Goal: Task Accomplishment & Management: Manage account settings

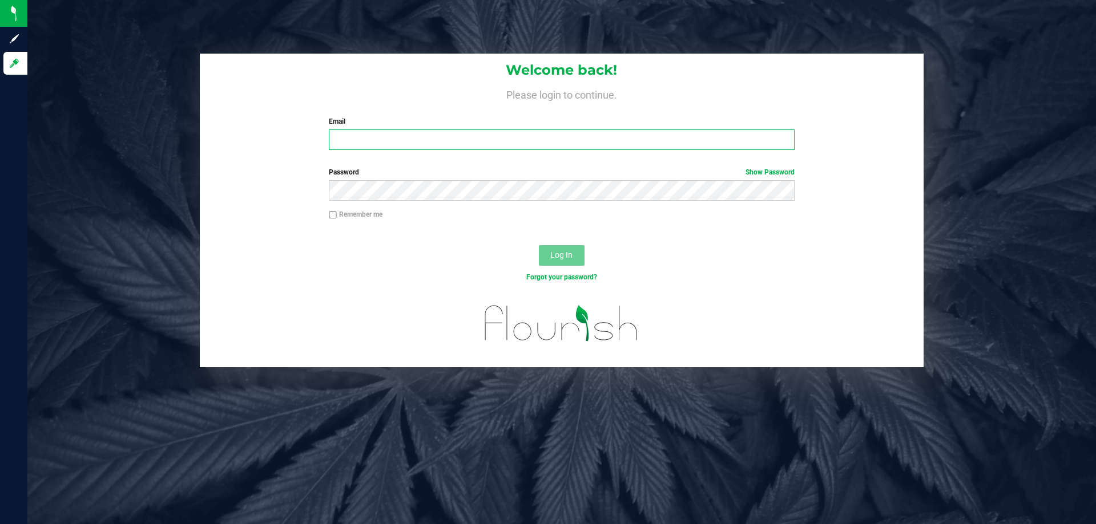
click at [350, 141] on input "Email" at bounding box center [561, 140] width 465 height 21
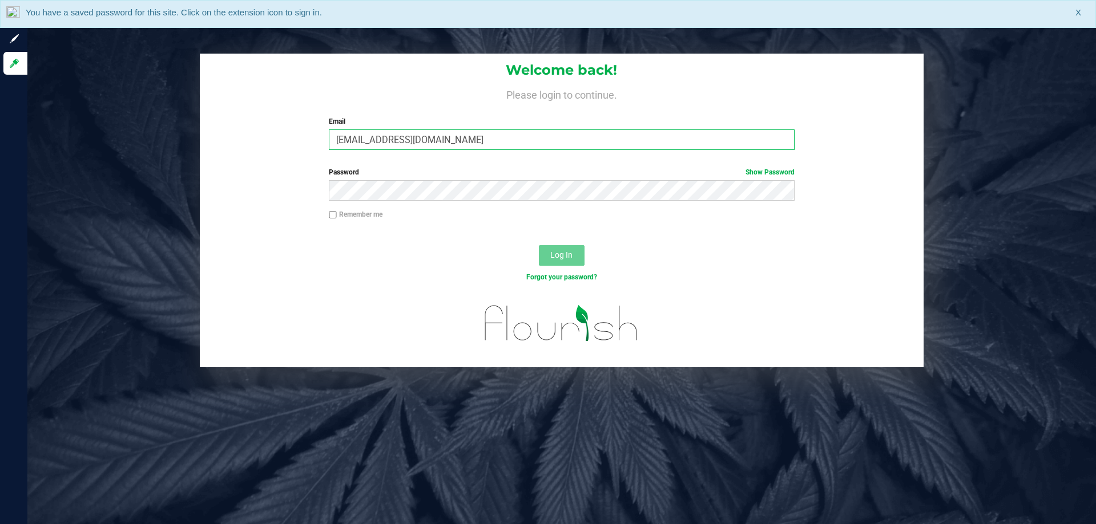
type input "[EMAIL_ADDRESS][DOMAIN_NAME]"
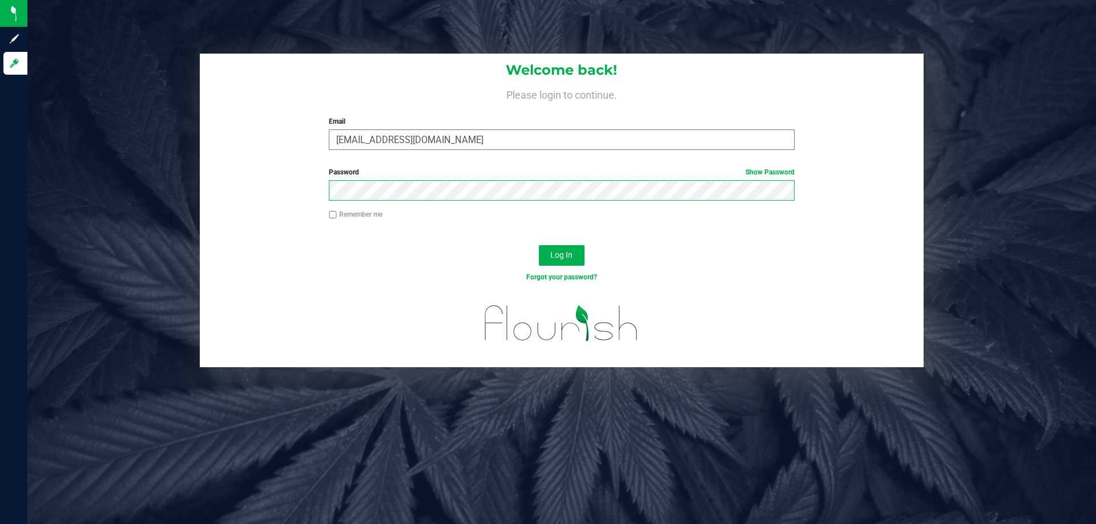
click at [539, 245] on button "Log In" at bounding box center [562, 255] width 46 height 21
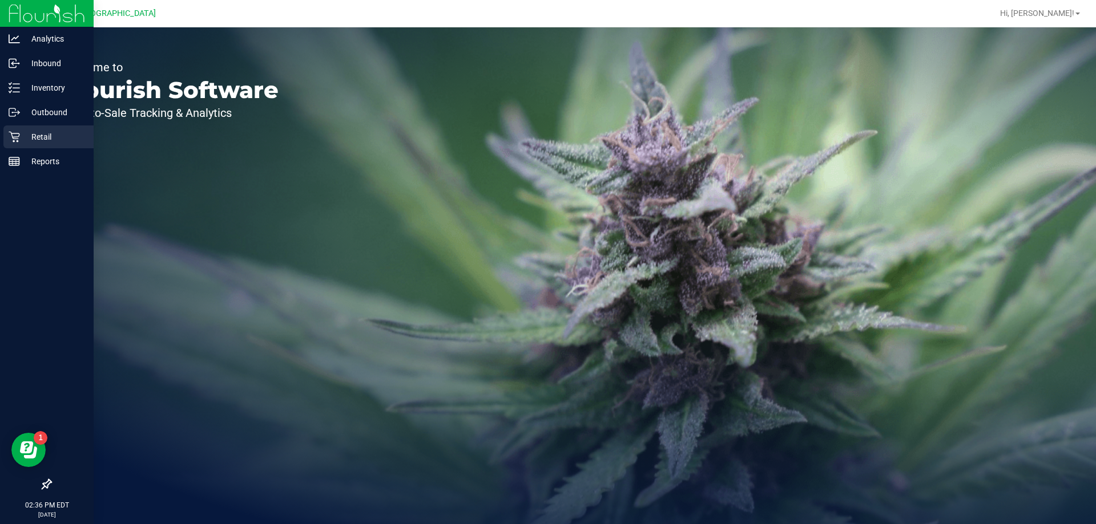
click at [55, 137] on p "Retail" at bounding box center [54, 137] width 68 height 14
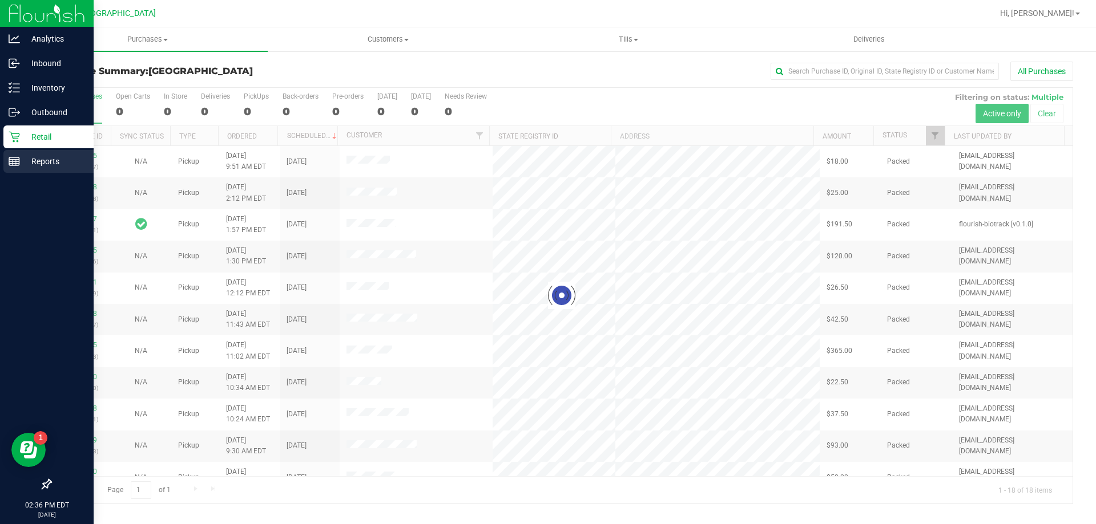
click at [29, 159] on p "Reports" at bounding box center [54, 162] width 68 height 14
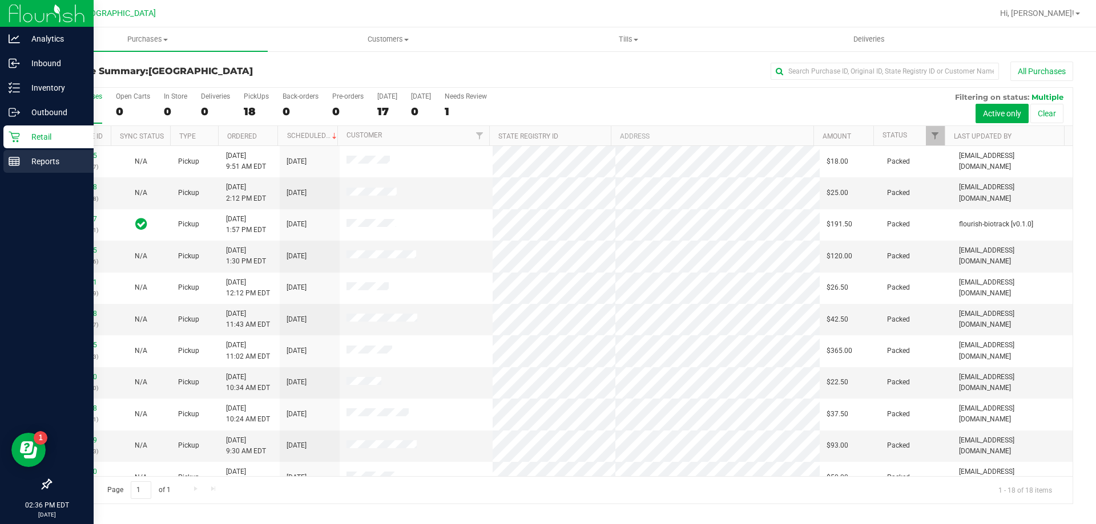
click at [34, 160] on p "Reports" at bounding box center [54, 162] width 68 height 14
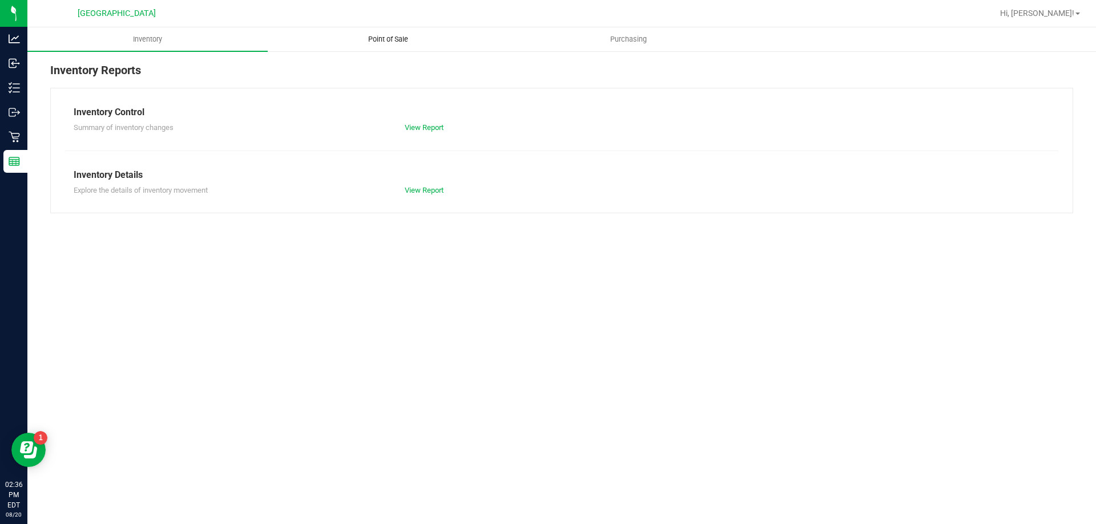
click at [394, 40] on span "Point of Sale" at bounding box center [388, 39] width 71 height 10
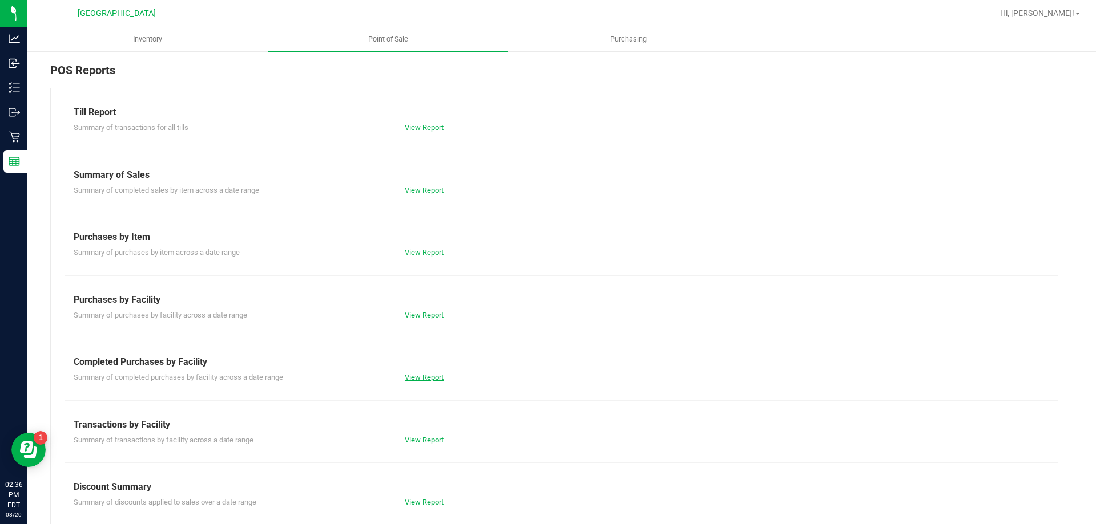
click at [423, 377] on link "View Report" at bounding box center [424, 377] width 39 height 9
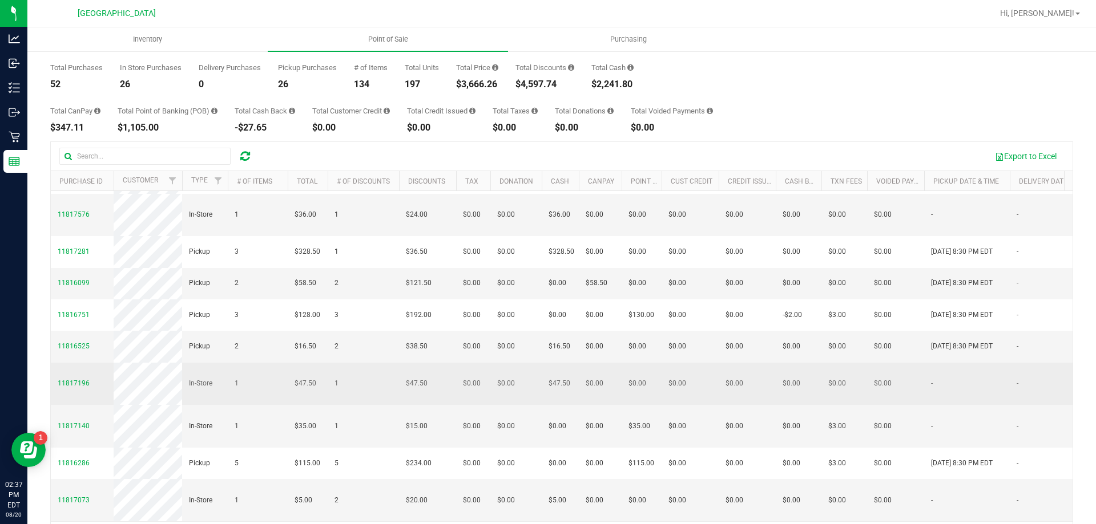
scroll to position [86, 0]
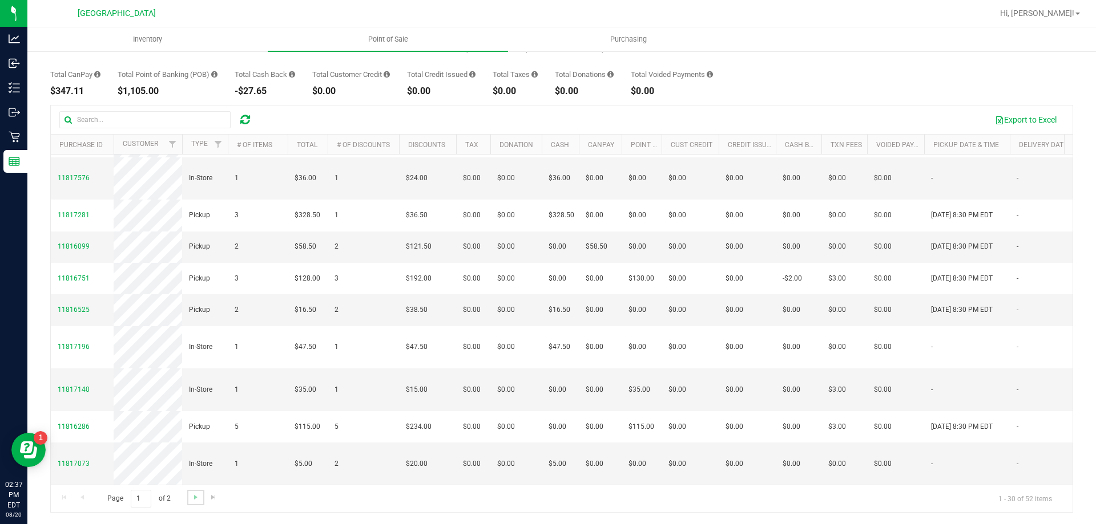
click at [200, 495] on link "Go to the next page" at bounding box center [195, 497] width 17 height 15
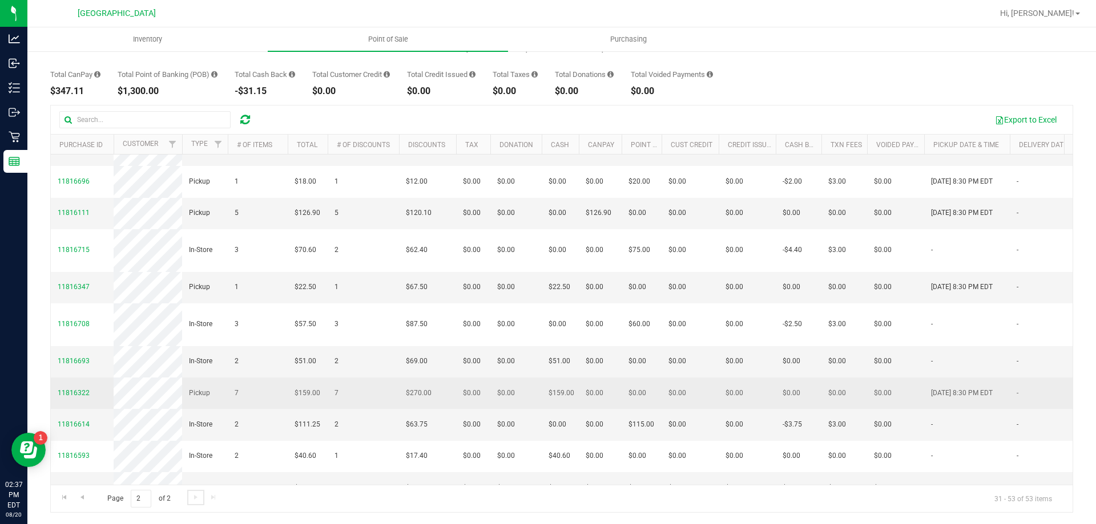
scroll to position [342, 0]
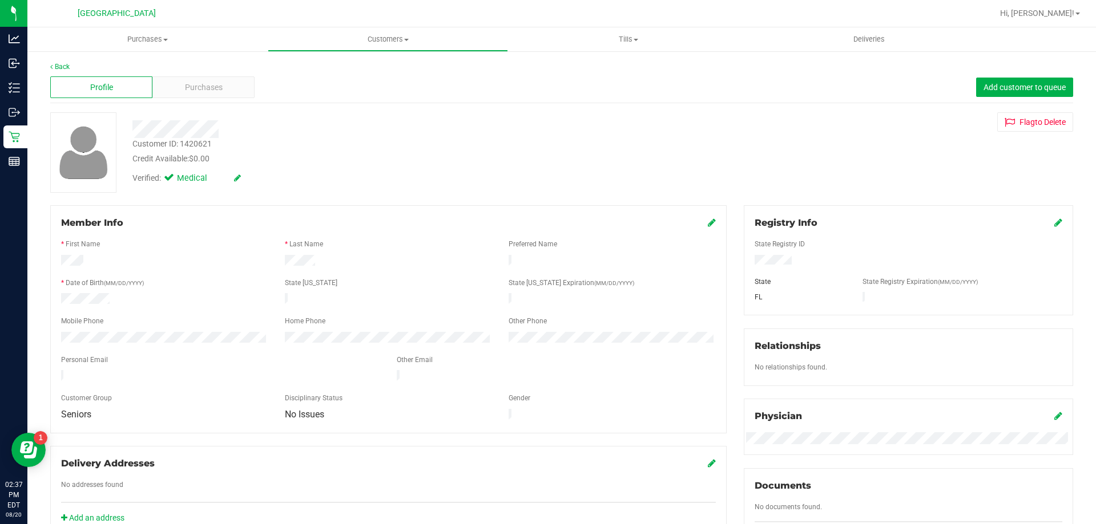
click at [1053, 223] on div "Registry Info State Registry ID State State Registry Expiration (MM/DD/YYYY) [G…" at bounding box center [908, 260] width 329 height 110
click at [1054, 222] on icon at bounding box center [1058, 222] width 8 height 9
click at [548, 233] on div "Member Info * First Name * Last Name Preferred Name * Date of Birth (MM/DD/YYYY…" at bounding box center [562, 500] width 1040 height 590
click at [1052, 222] on div "Registry Info State Registry ID * State State Registry Expiration (MM/DD/YYYY) …" at bounding box center [908, 263] width 329 height 117
click at [1052, 222] on icon at bounding box center [1057, 223] width 10 height 9
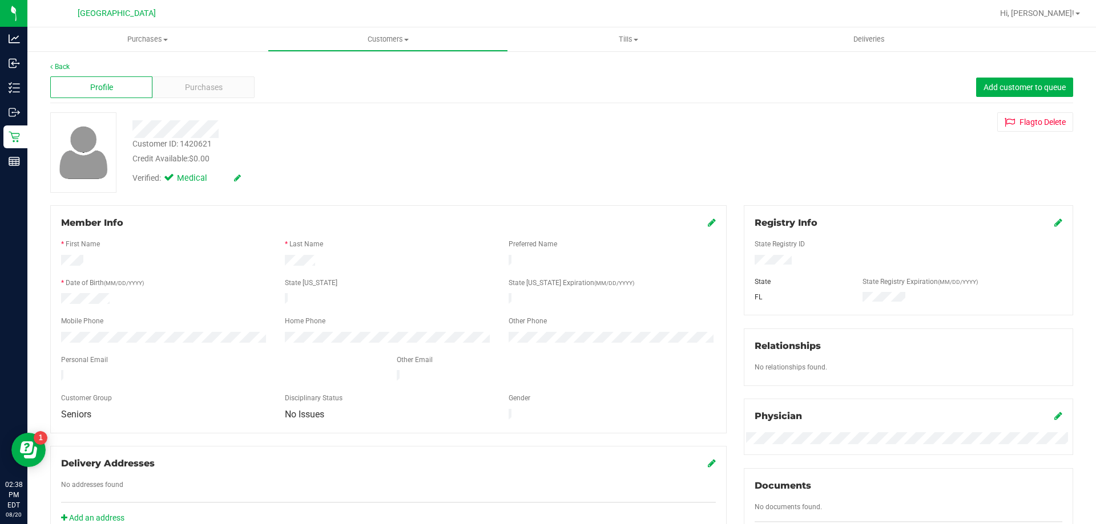
click at [239, 150] on div "Customer ID: 1420621 Credit Available: $0.00" at bounding box center [384, 151] width 520 height 27
click at [708, 223] on icon at bounding box center [712, 222] width 8 height 9
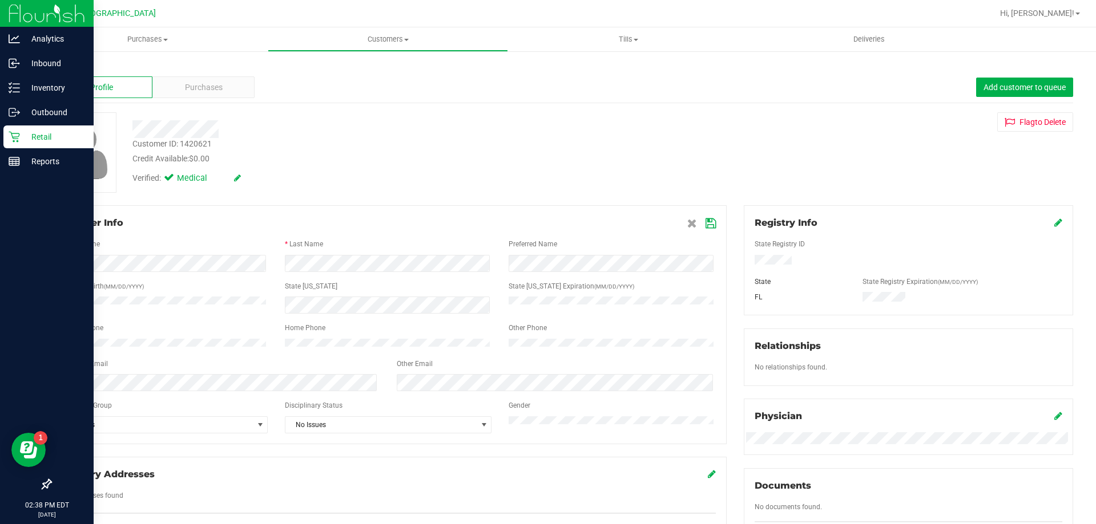
click at [0, 282] on div "Analytics Inbound Inventory Outbound Retail Reports 02:38 PM EDT [DATE] 08/20 P…" at bounding box center [548, 262] width 1096 height 524
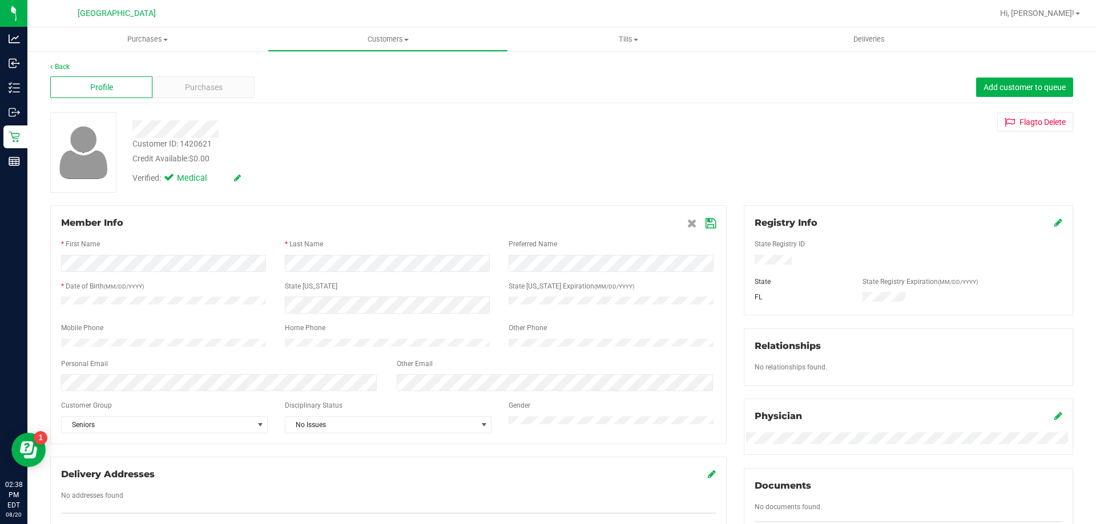
click at [705, 221] on icon at bounding box center [710, 223] width 10 height 9
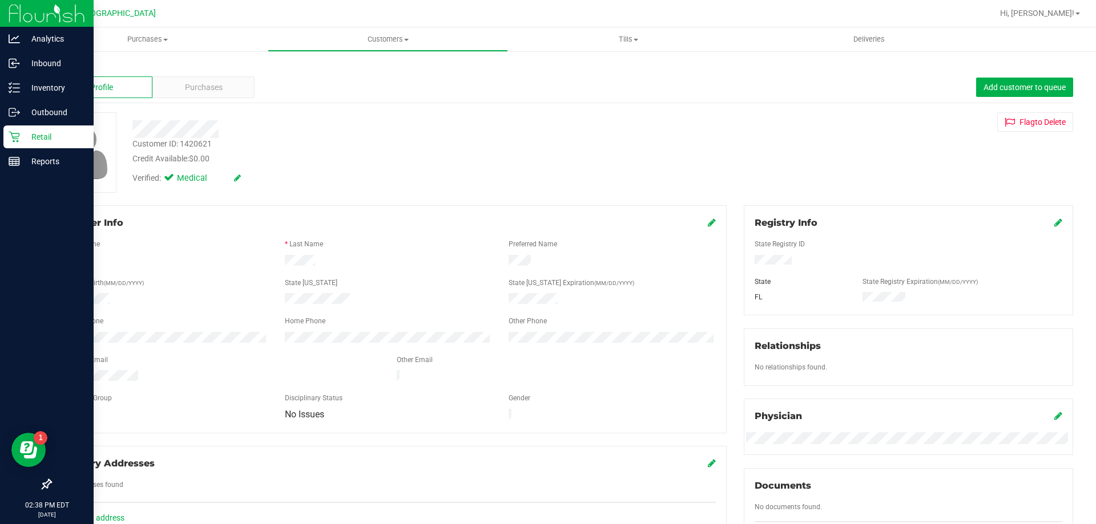
click at [39, 139] on p "Retail" at bounding box center [54, 137] width 68 height 14
